Goal: Transaction & Acquisition: Purchase product/service

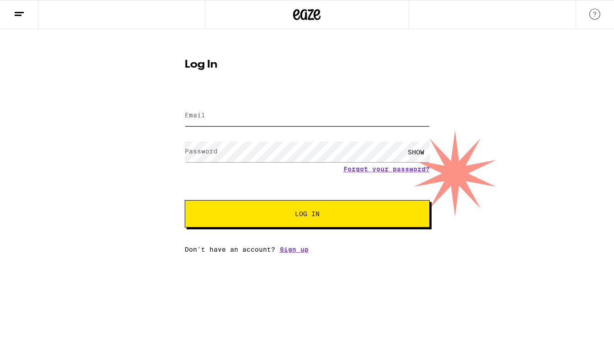
type input "[EMAIL_ADDRESS][DOMAIN_NAME]"
click at [290, 209] on button "Log In" at bounding box center [307, 213] width 245 height 27
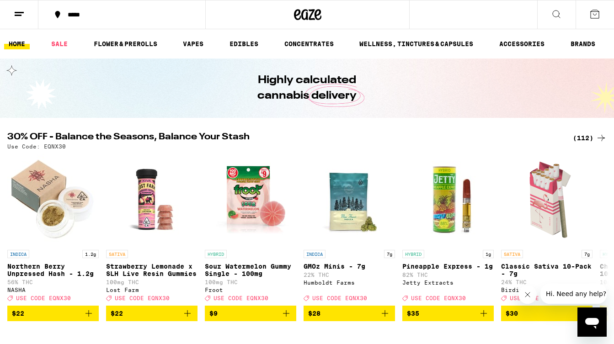
click at [588, 139] on div "(112)" at bounding box center [590, 138] width 34 height 11
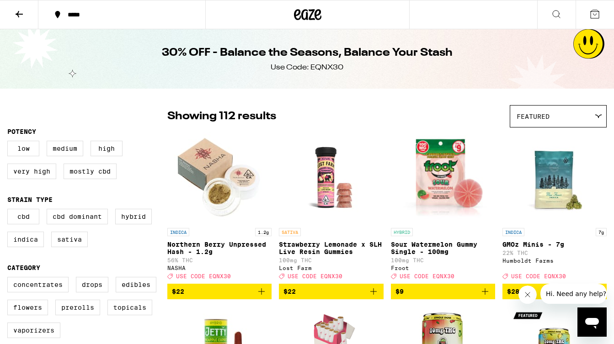
click at [484, 297] on icon "Add to bag" at bounding box center [485, 291] width 11 height 11
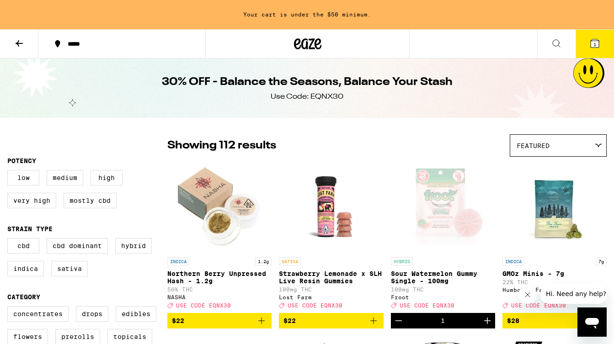
click at [486, 324] on icon "Increment" at bounding box center [487, 321] width 6 height 6
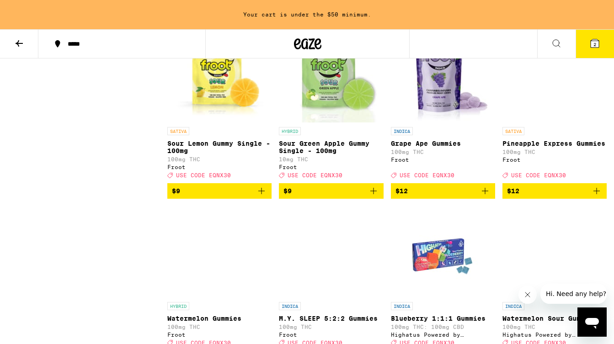
scroll to position [989, 0]
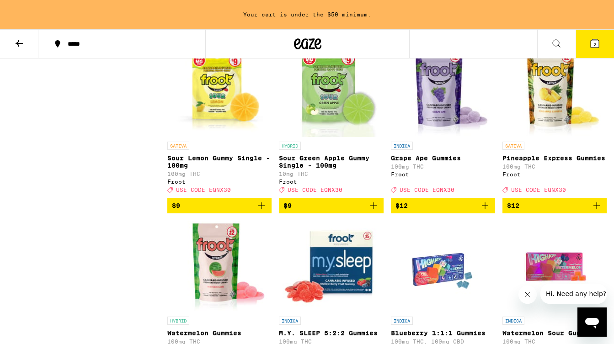
click at [372, 211] on icon "Add to bag" at bounding box center [373, 205] width 11 height 11
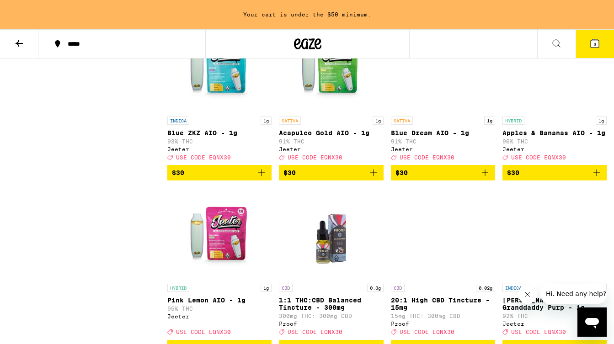
scroll to position [2758, 0]
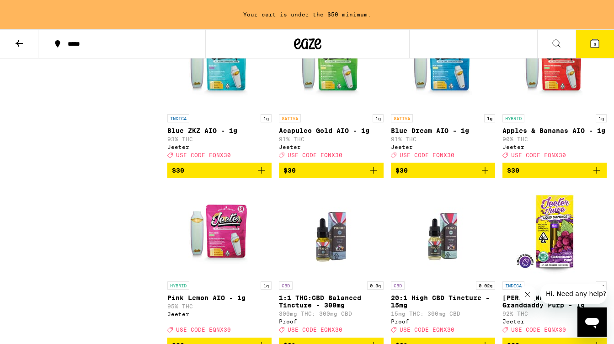
click at [226, 176] on span "$30" at bounding box center [219, 170] width 95 height 11
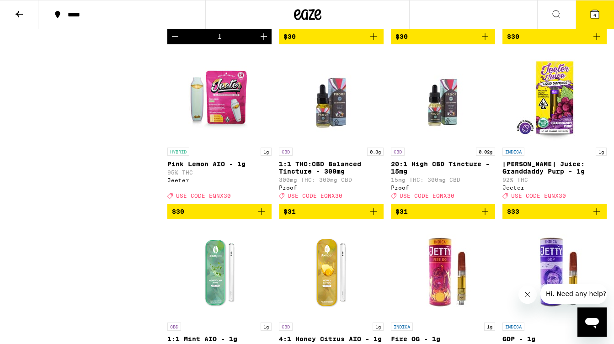
scroll to position [2866, 0]
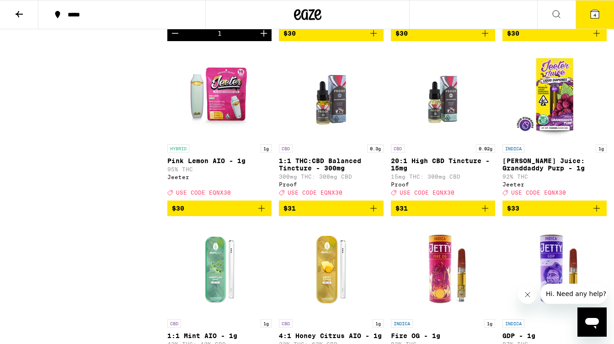
click at [260, 214] on icon "Add to bag" at bounding box center [261, 208] width 11 height 11
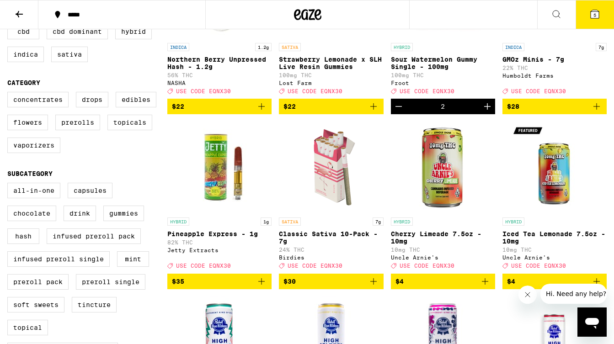
scroll to position [0, 0]
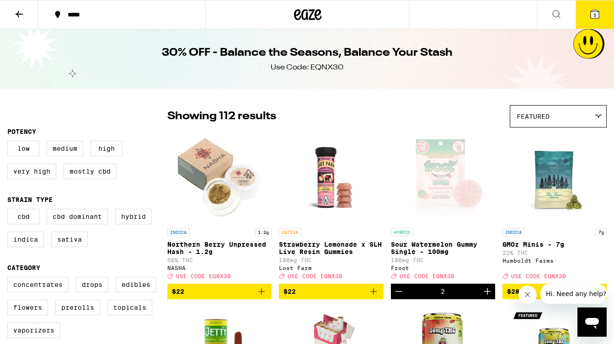
click at [597, 16] on icon at bounding box center [595, 14] width 8 height 8
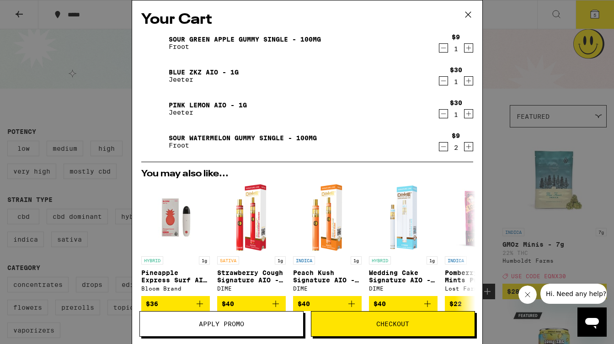
scroll to position [134, 0]
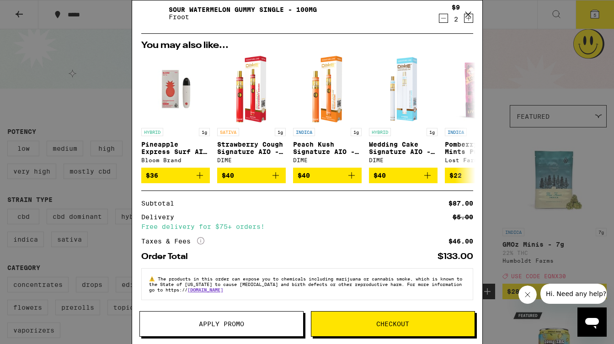
click at [227, 323] on span "Apply Promo" at bounding box center [221, 324] width 45 height 6
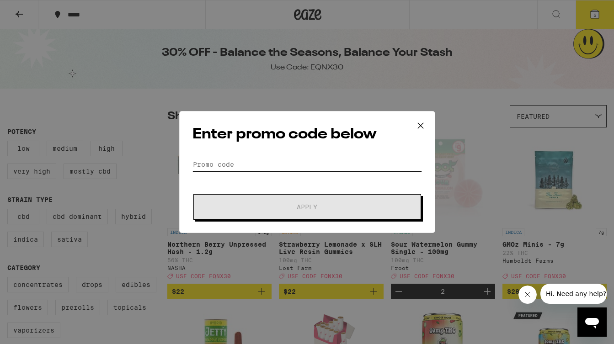
click at [257, 162] on input "Promo Code" at bounding box center [308, 165] width 230 height 14
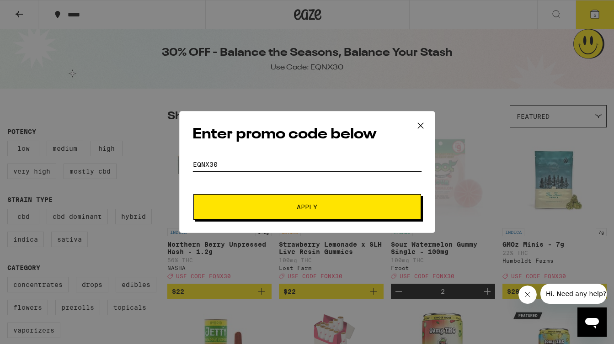
type input "eqnx30"
click at [316, 218] on button "Apply" at bounding box center [307, 207] width 228 height 26
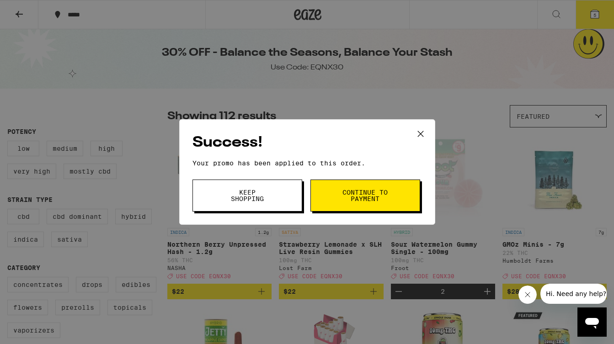
click at [346, 203] on button "Continue to payment" at bounding box center [365, 196] width 110 height 32
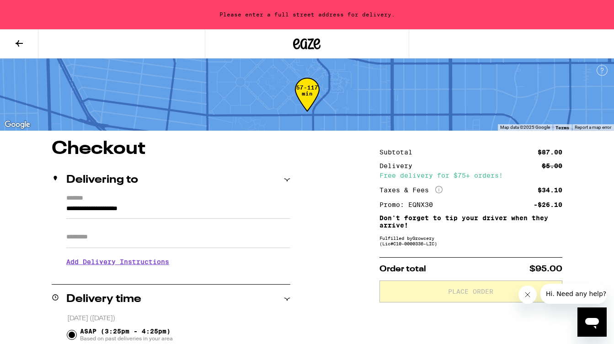
click at [176, 210] on input "**********" at bounding box center [178, 211] width 224 height 16
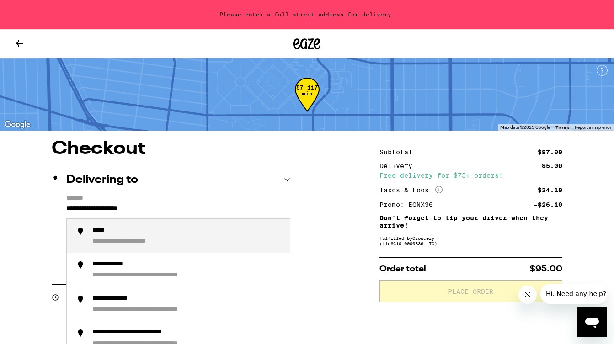
drag, startPoint x: 161, startPoint y: 203, endPoint x: -2, endPoint y: 141, distance: 174.7
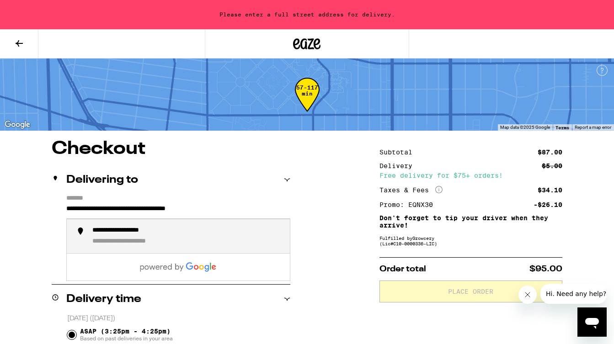
click at [127, 235] on div "**********" at bounding box center [133, 231] width 83 height 9
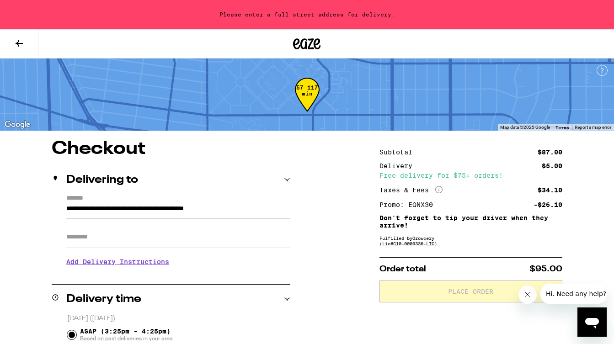
type input "**********"
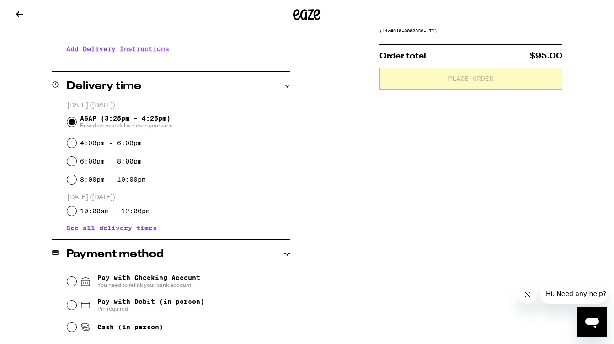
scroll to position [212, 0]
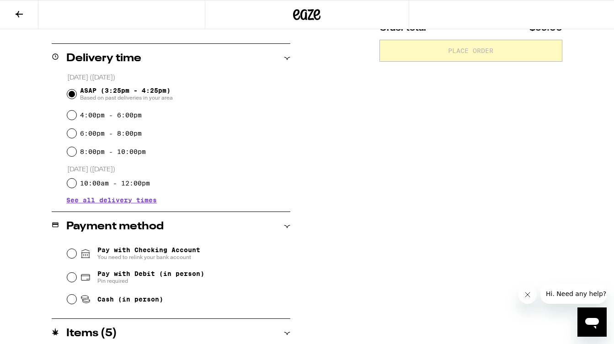
click at [135, 300] on span "Cash (in person)" at bounding box center [130, 299] width 66 height 7
click at [76, 300] on input "Cash (in person)" at bounding box center [71, 299] width 9 height 9
radio input "true"
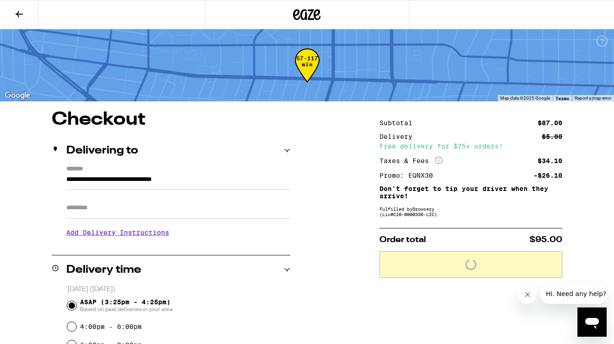
scroll to position [2, 0]
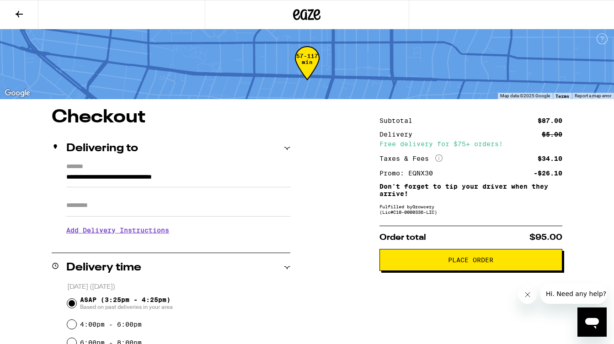
click at [465, 263] on span "Place Order" at bounding box center [470, 260] width 45 height 6
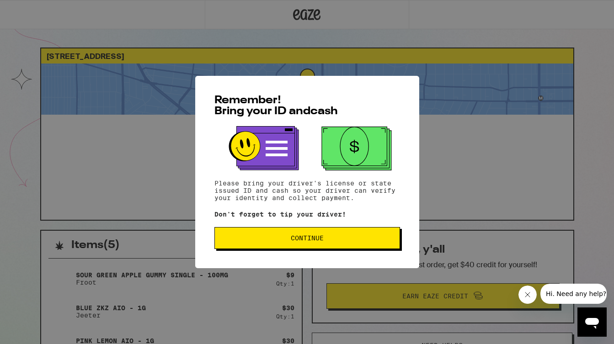
click at [362, 236] on button "Continue" at bounding box center [307, 238] width 186 height 22
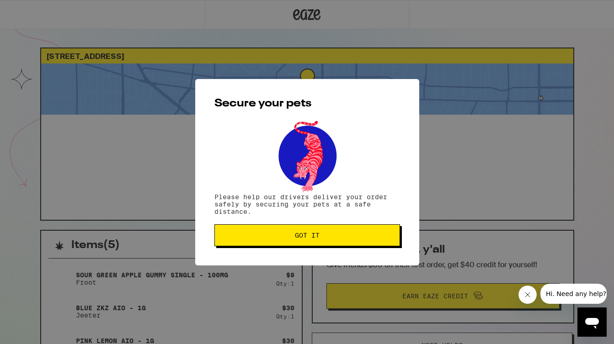
click at [284, 235] on span "Got it" at bounding box center [307, 235] width 170 height 6
